Goal: Check status: Check status

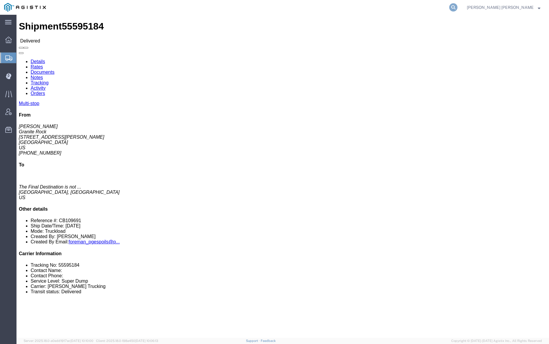
click at [458, 5] on icon at bounding box center [453, 7] width 8 height 8
click at [375, 5] on input "search" at bounding box center [359, 7] width 179 height 14
paste input "[EMAIL_ADDRESS][DOMAIN_NAME] FOR REVISIONS"
click at [340, 7] on input "[EMAIL_ADDRESS][DOMAIN_NAME] FOR REVISIONS" at bounding box center [359, 7] width 179 height 14
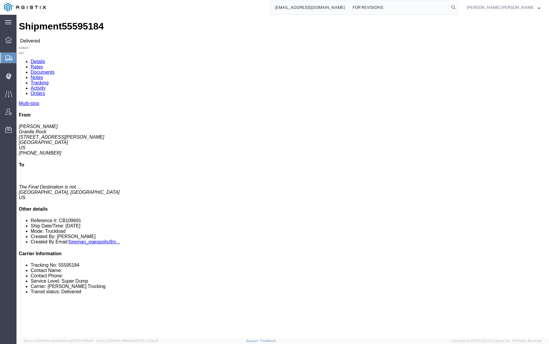
click at [340, 7] on input "[EMAIL_ADDRESS][DOMAIN_NAME] FOR REVISIONS" at bounding box center [359, 7] width 179 height 14
paste input "56633517"
click at [458, 6] on icon at bounding box center [453, 7] width 8 height 8
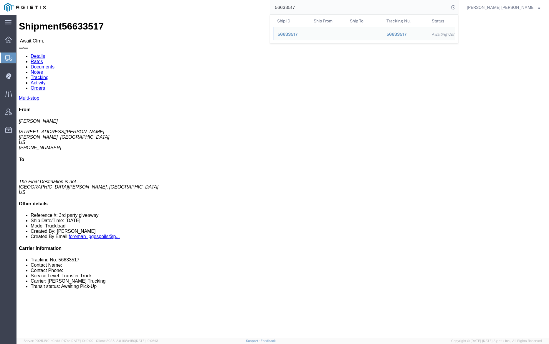
click at [320, 9] on input "56633517" at bounding box center [359, 7] width 179 height 14
paste input "22"
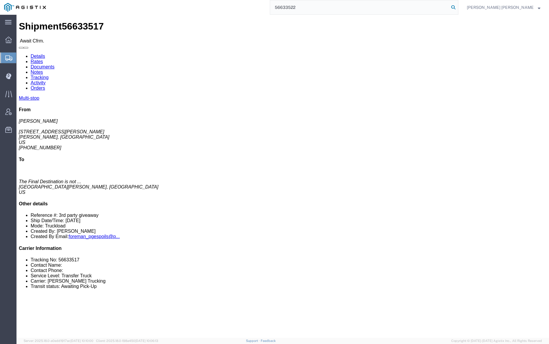
click at [458, 6] on icon at bounding box center [453, 7] width 8 height 8
click at [314, 6] on input "56633522" at bounding box center [359, 7] width 179 height 14
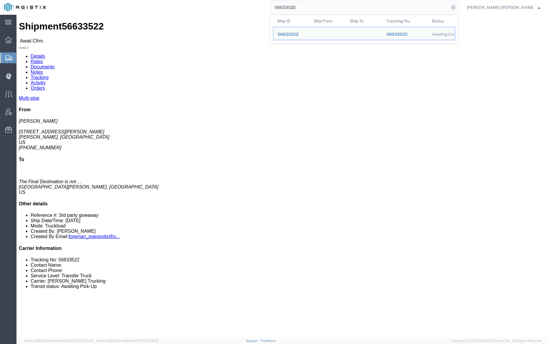
click at [314, 6] on input "56633522" at bounding box center [359, 7] width 179 height 14
paste input "53377"
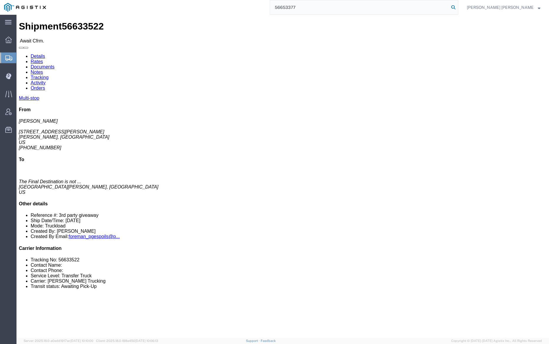
click at [458, 6] on icon at bounding box center [453, 7] width 8 height 8
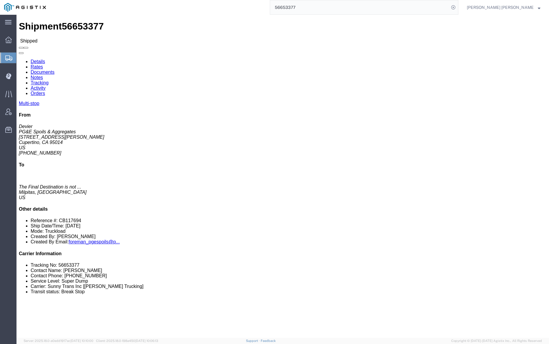
click at [312, 8] on input "56653377" at bounding box center [359, 7] width 179 height 14
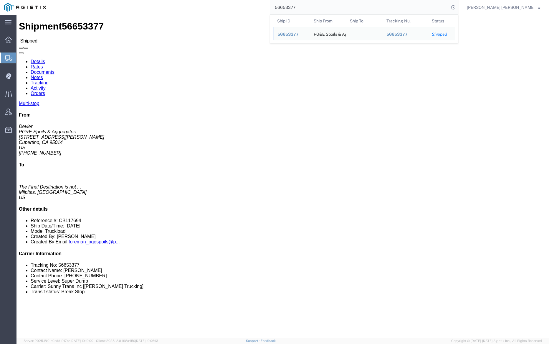
click at [312, 8] on input "56653377" at bounding box center [359, 7] width 179 height 14
paste input "73516"
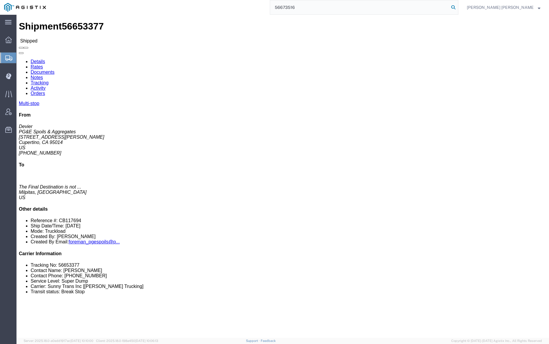
click at [458, 4] on icon at bounding box center [453, 7] width 8 height 8
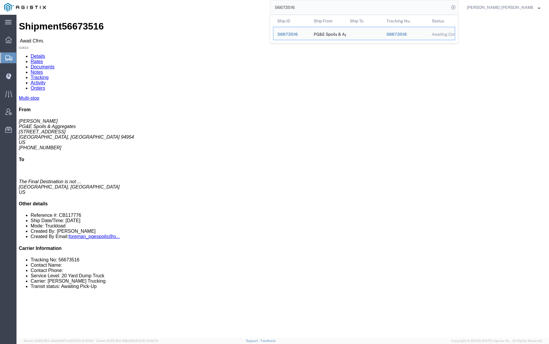
click at [314, 7] on input "56673516" at bounding box center [359, 7] width 179 height 14
paste input "630"
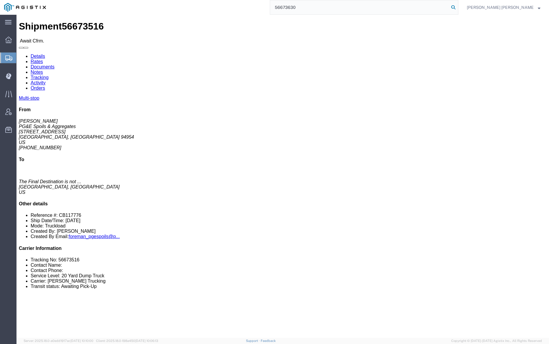
click at [458, 8] on icon at bounding box center [453, 7] width 8 height 8
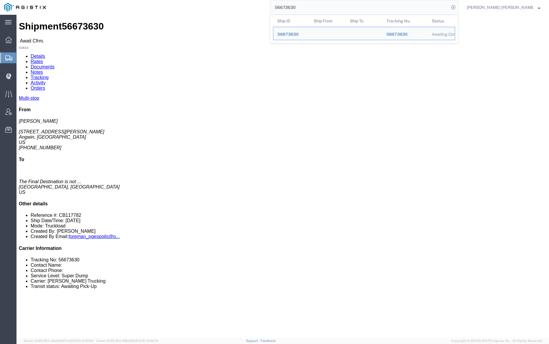
click at [311, 5] on input "56673630" at bounding box center [359, 7] width 179 height 14
paste input "45"
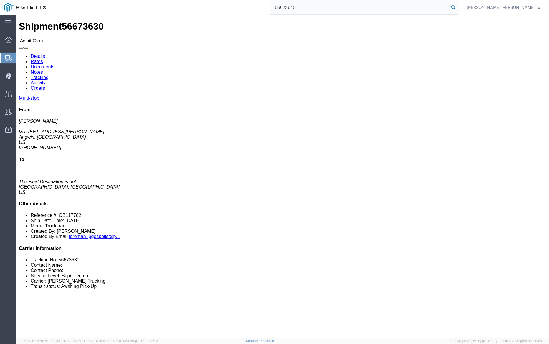
click at [458, 7] on icon at bounding box center [453, 7] width 8 height 8
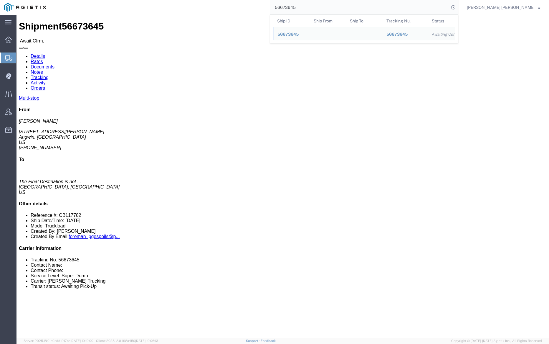
click at [319, 9] on input "56673645" at bounding box center [359, 7] width 179 height 14
paste input "9"
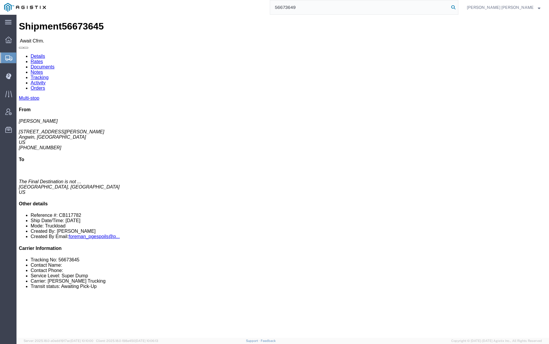
click at [458, 5] on icon at bounding box center [453, 7] width 8 height 8
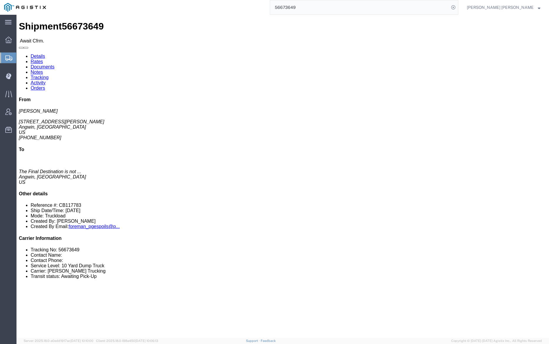
click at [323, 11] on input "56673649" at bounding box center [359, 7] width 179 height 14
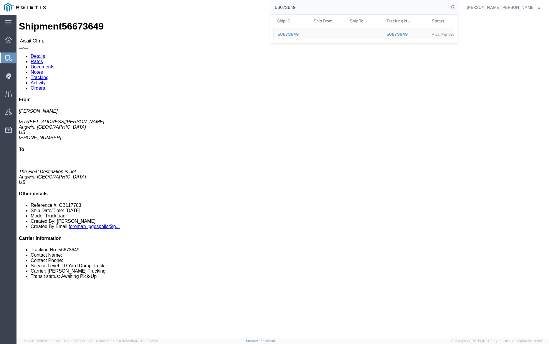
click at [323, 11] on input "56673649" at bounding box center [359, 7] width 179 height 14
paste input "52"
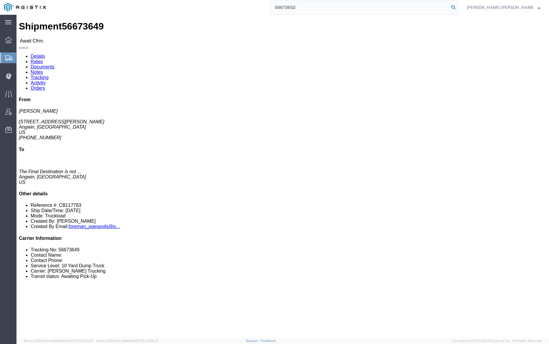
click at [458, 8] on icon at bounding box center [453, 7] width 8 height 8
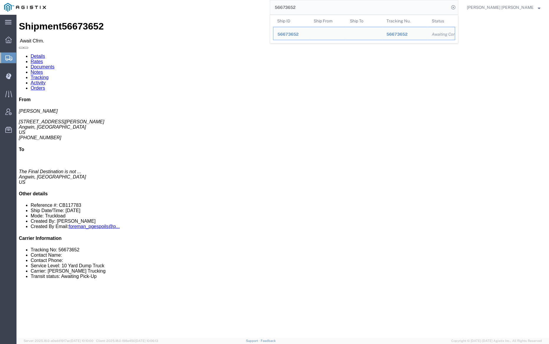
click at [323, 11] on input "56673652" at bounding box center [359, 7] width 179 height 14
paste input "4"
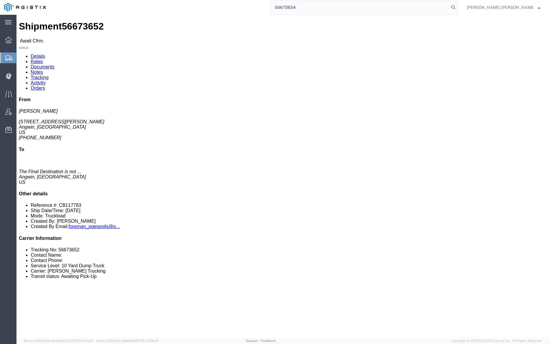
drag, startPoint x: 488, startPoint y: 9, endPoint x: 460, endPoint y: 13, distance: 28.4
click at [458, 9] on icon at bounding box center [453, 7] width 8 height 8
click at [315, 4] on input "56673654" at bounding box center [359, 7] width 179 height 14
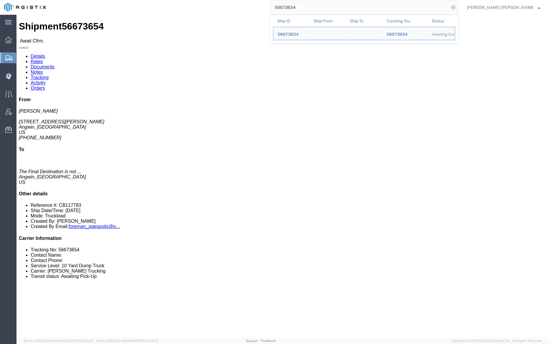
click at [315, 4] on input "56673654" at bounding box center [359, 7] width 179 height 14
paste input "69"
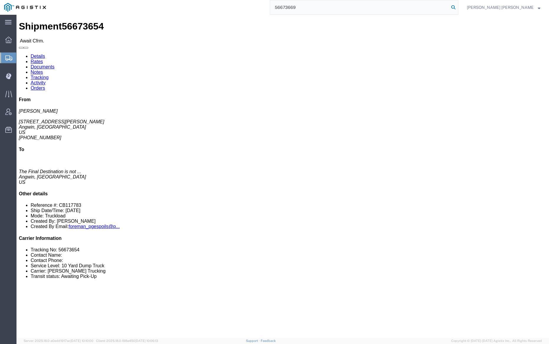
click at [458, 8] on icon at bounding box center [453, 7] width 8 height 8
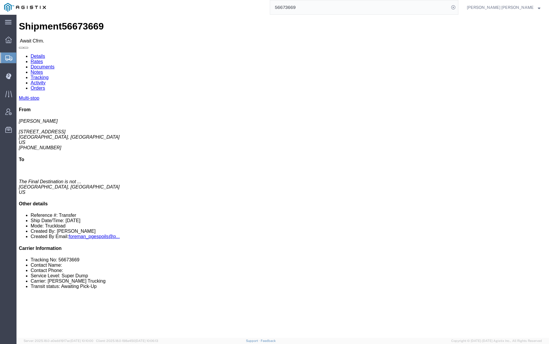
click at [323, 9] on input "56673669" at bounding box center [359, 7] width 179 height 14
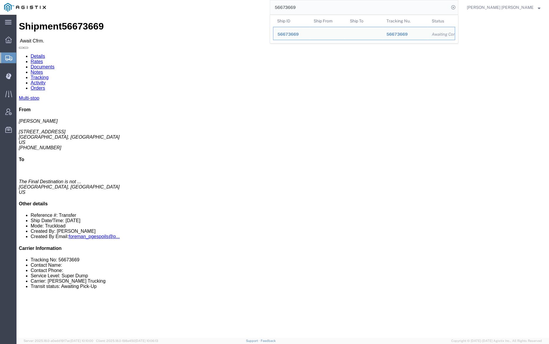
click at [323, 9] on input "56673669" at bounding box center [359, 7] width 179 height 14
paste input "72"
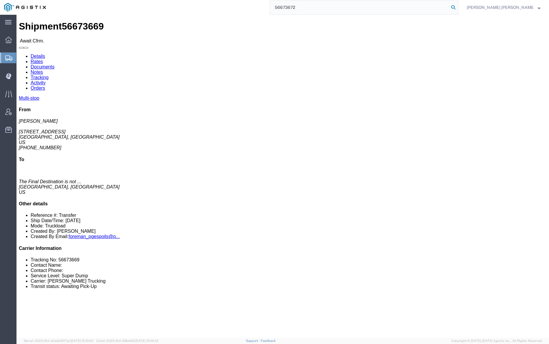
click at [458, 5] on icon at bounding box center [453, 7] width 8 height 8
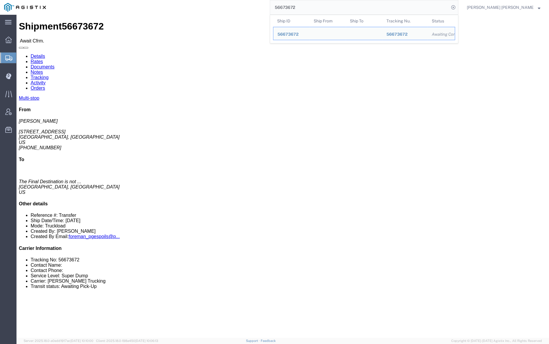
click at [318, 11] on input "56673672" at bounding box center [359, 7] width 179 height 14
paste input "7"
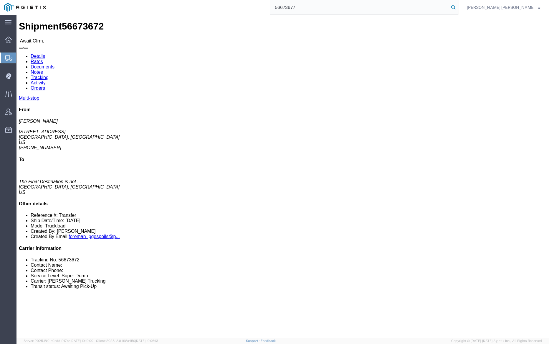
type input "56673677"
click at [458, 6] on icon at bounding box center [453, 7] width 8 height 8
